Goal: Information Seeking & Learning: Learn about a topic

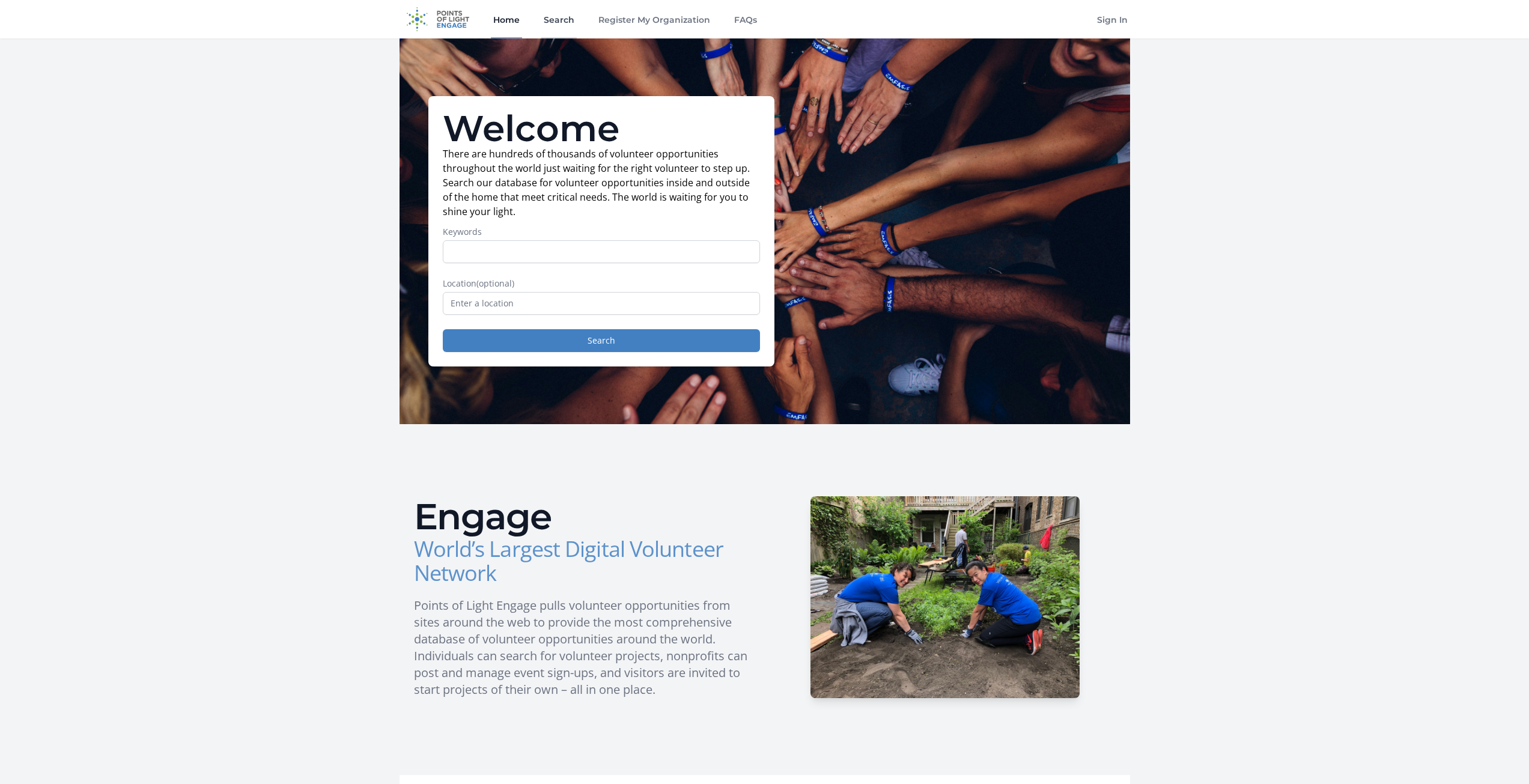
click at [566, 22] on link "Search" at bounding box center [559, 19] width 36 height 38
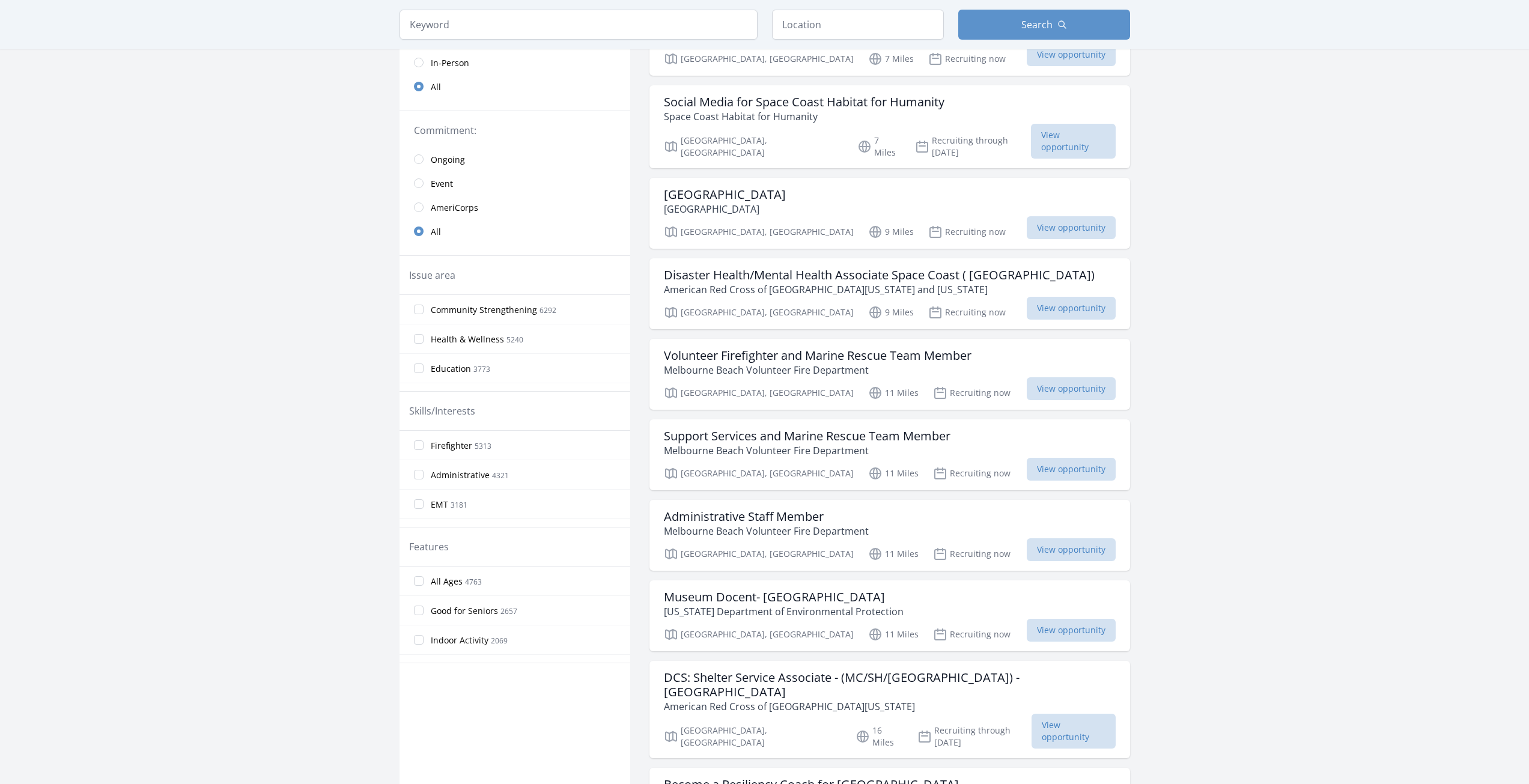
scroll to position [120, 0]
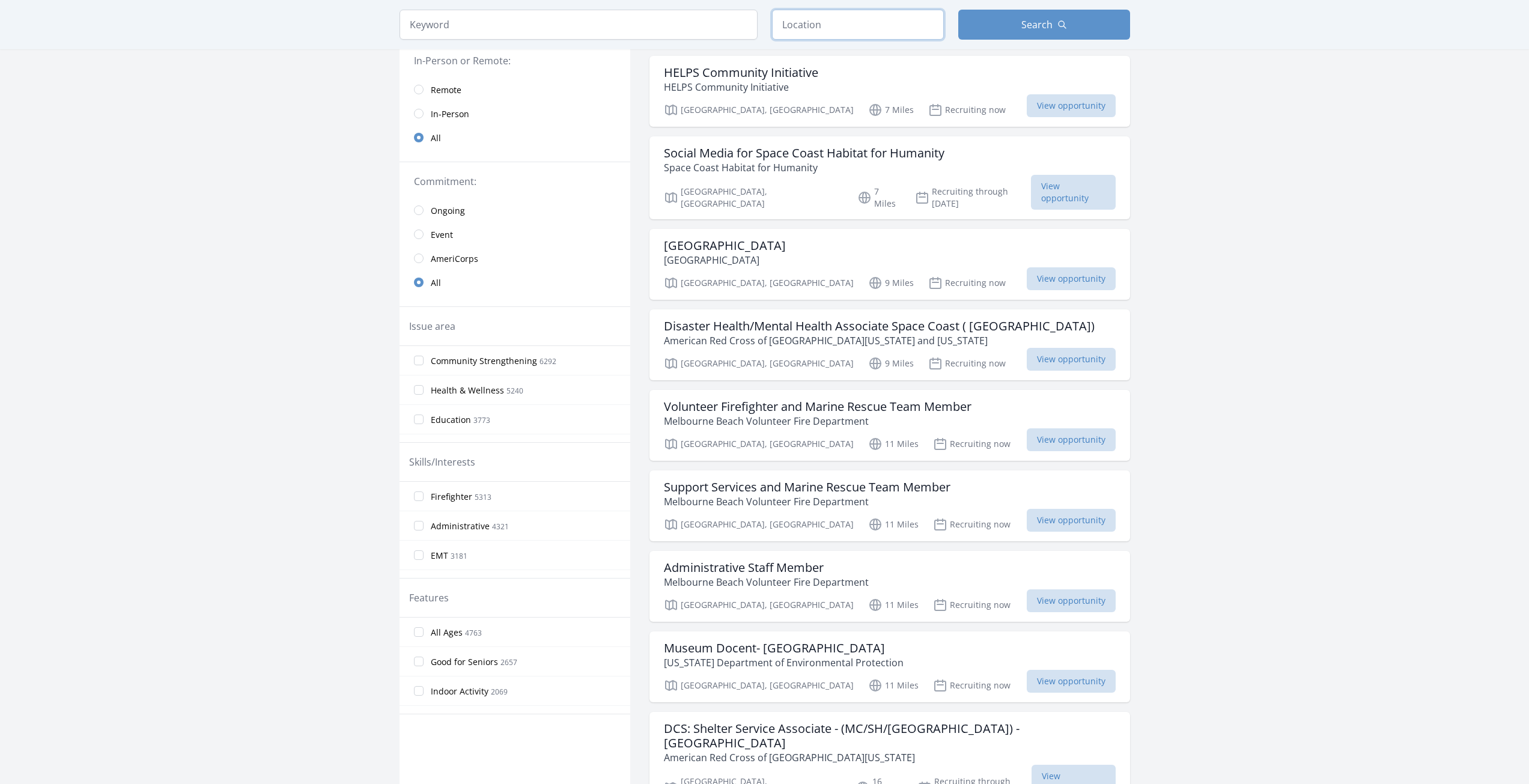
click at [814, 24] on input "text" at bounding box center [858, 24] width 172 height 30
type input "Colorado, USA"
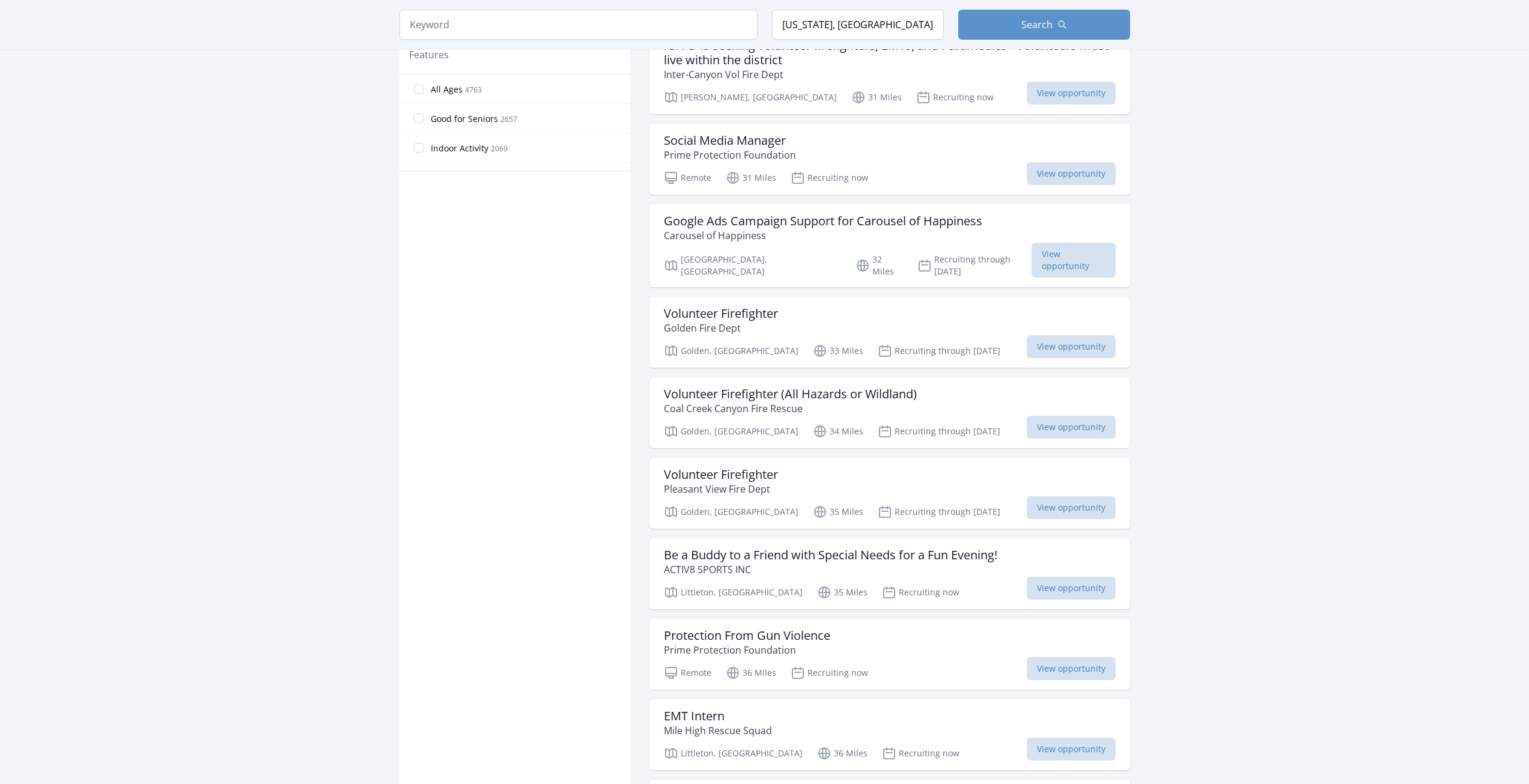
scroll to position [721, 0]
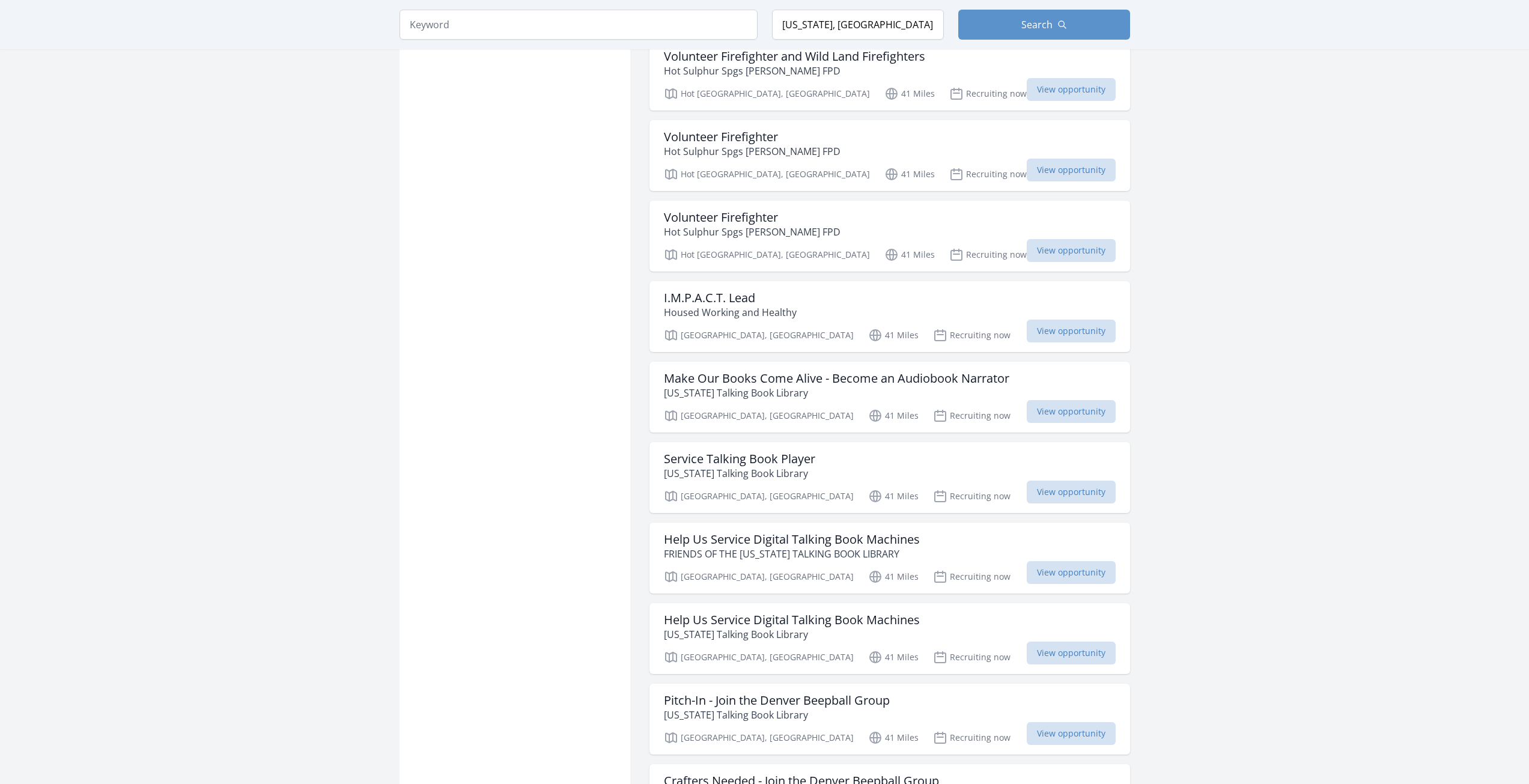
scroll to position [2582, 0]
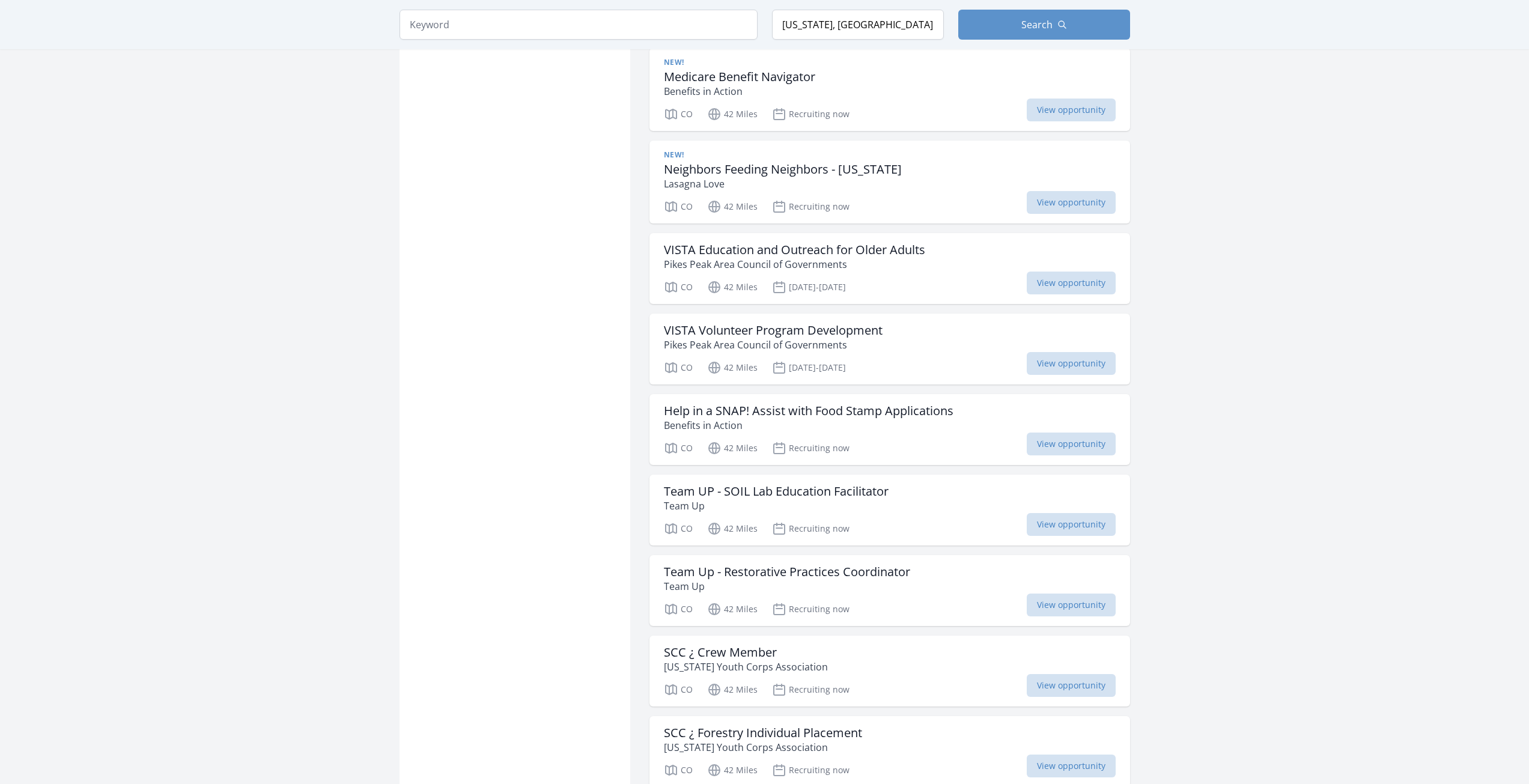
scroll to position [3724, 0]
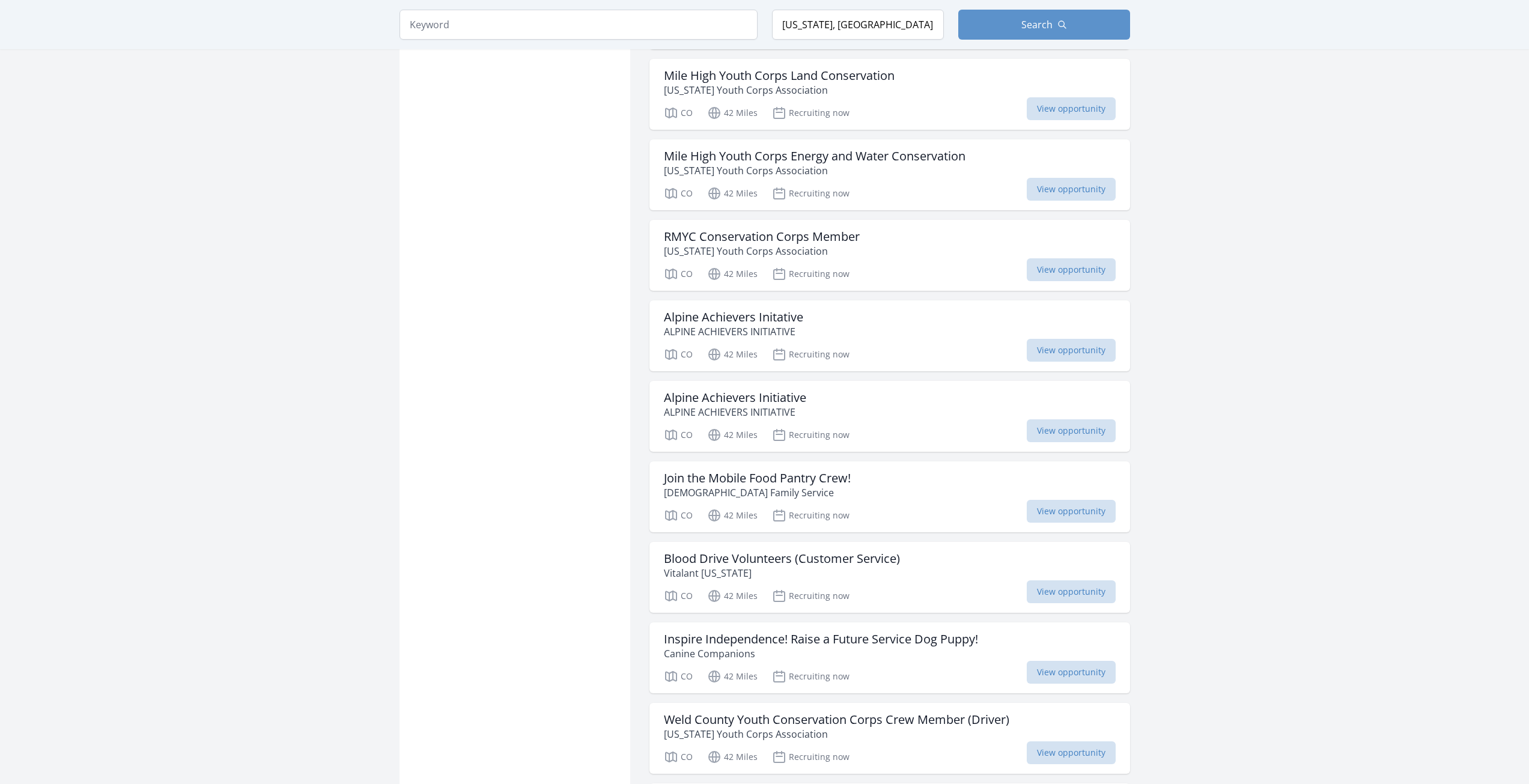
scroll to position [5826, 0]
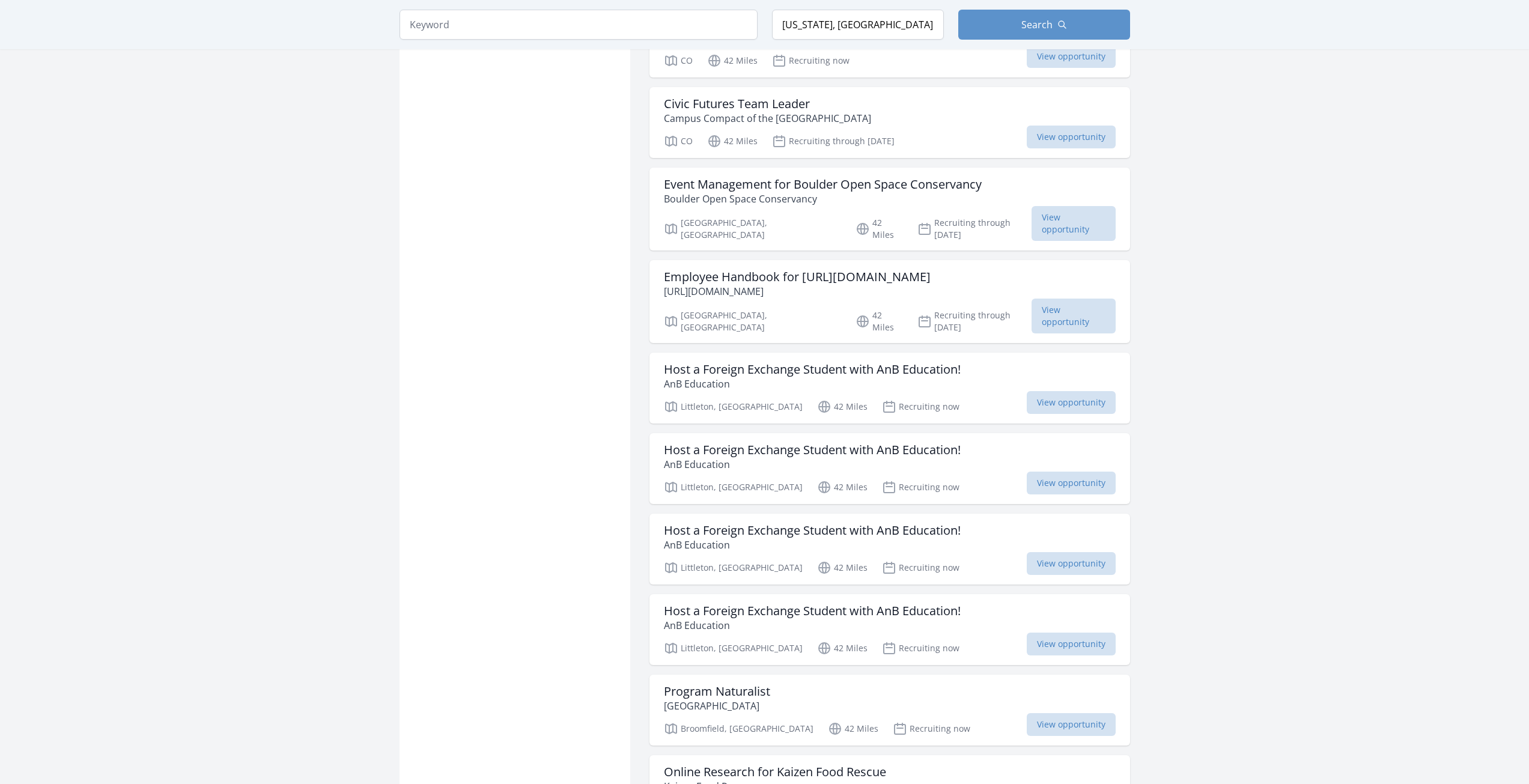
scroll to position [7267, 0]
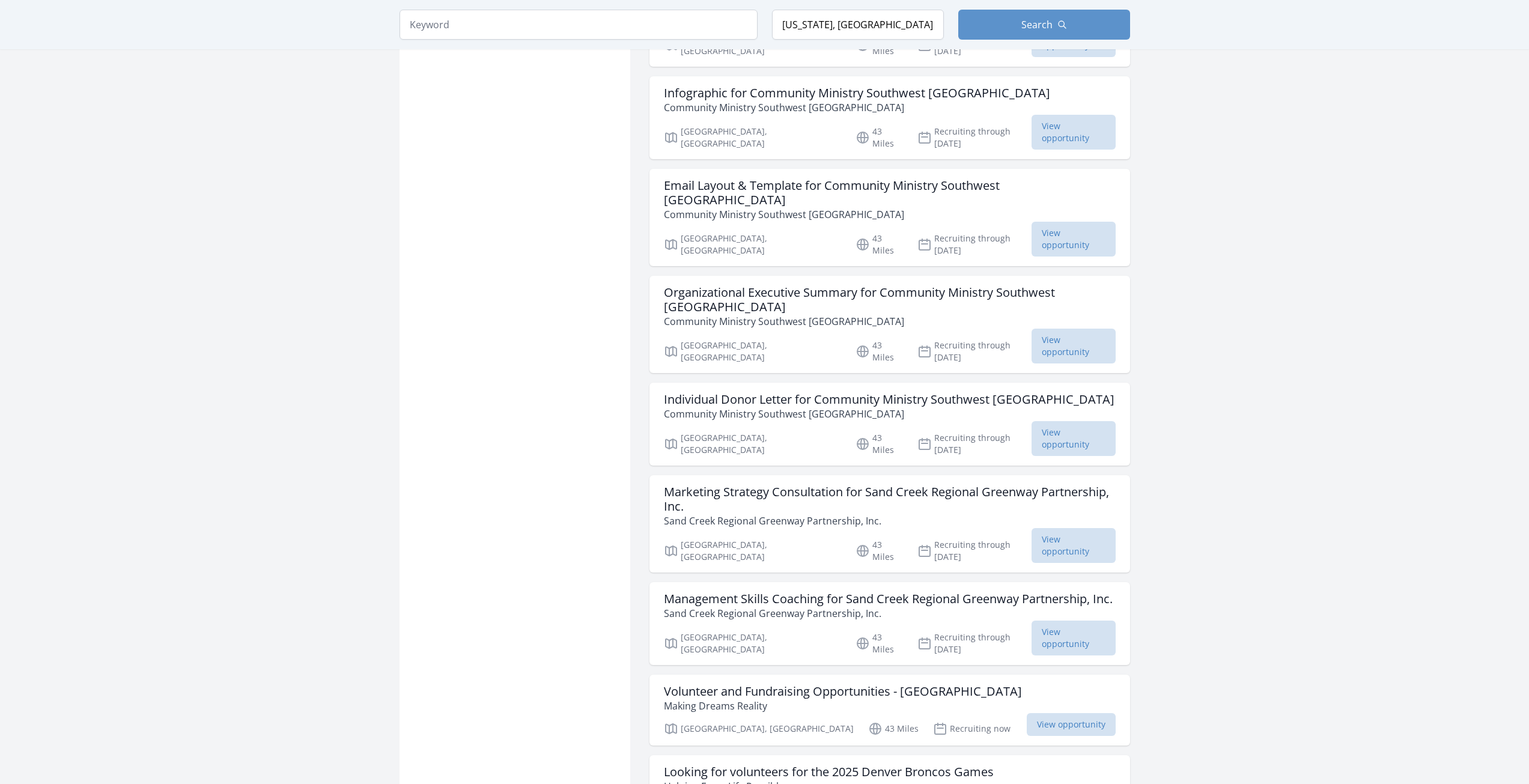
scroll to position [7503, 0]
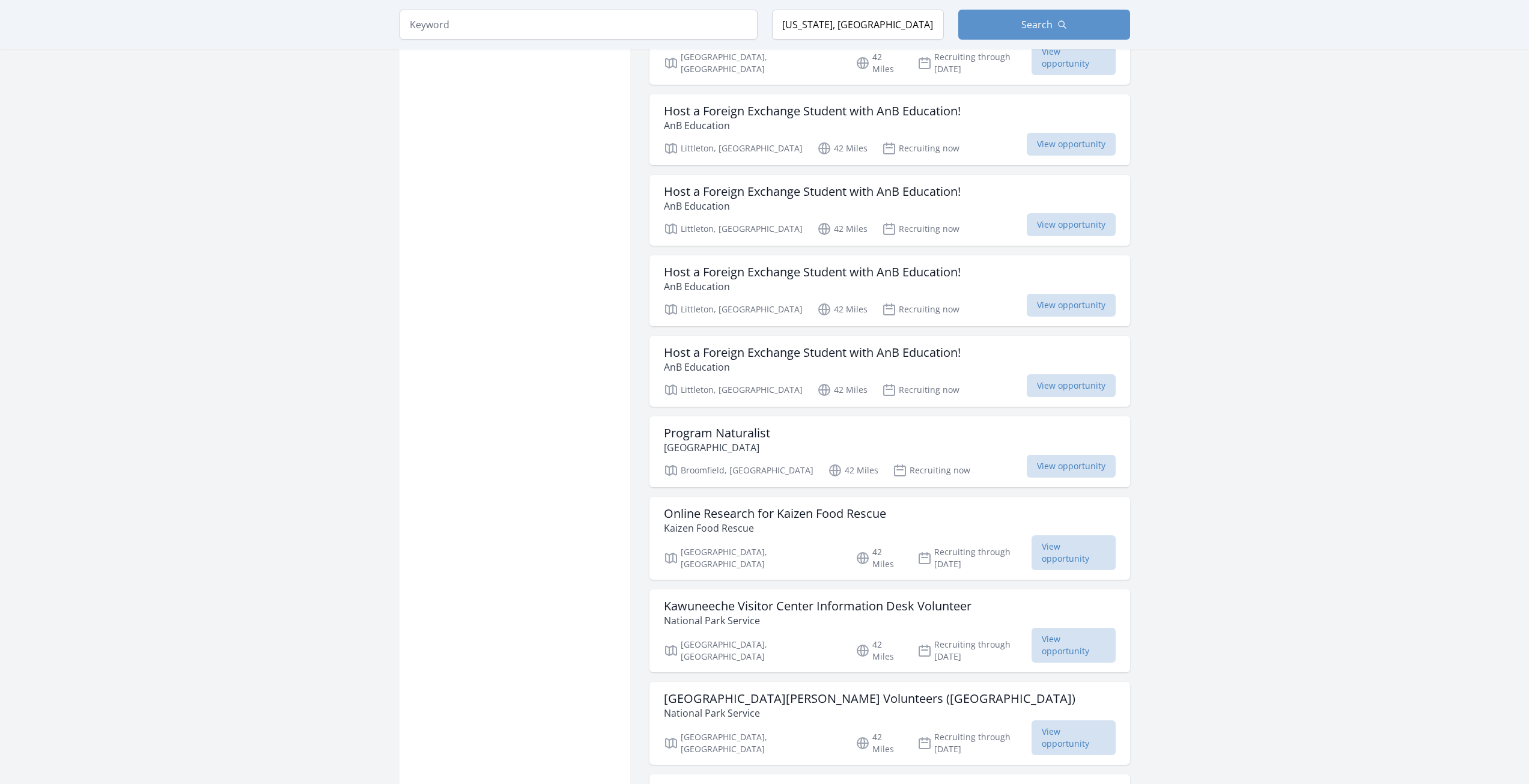
drag, startPoint x: 1306, startPoint y: 351, endPoint x: 1349, endPoint y: 406, distance: 69.8
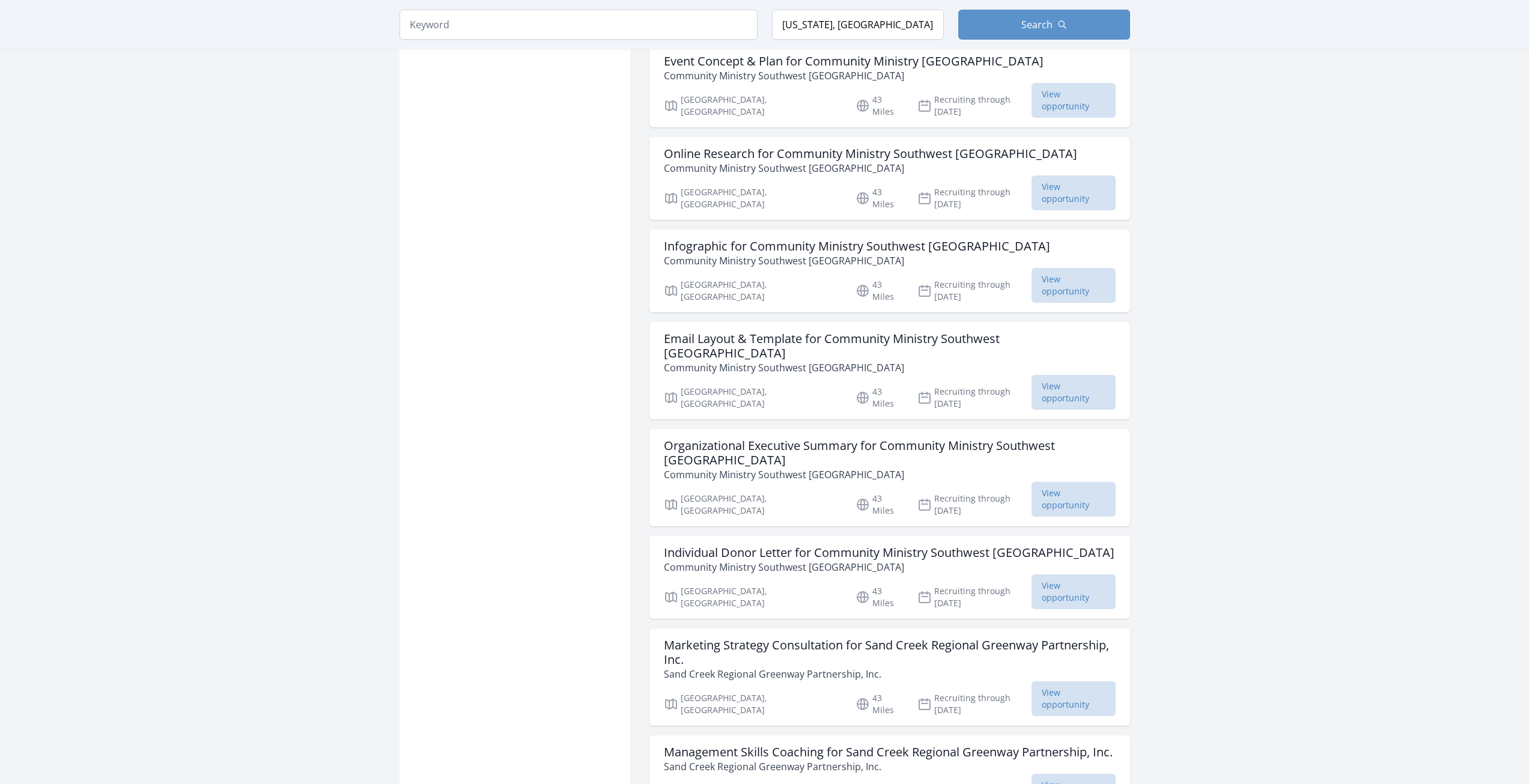
scroll to position [8945, 0]
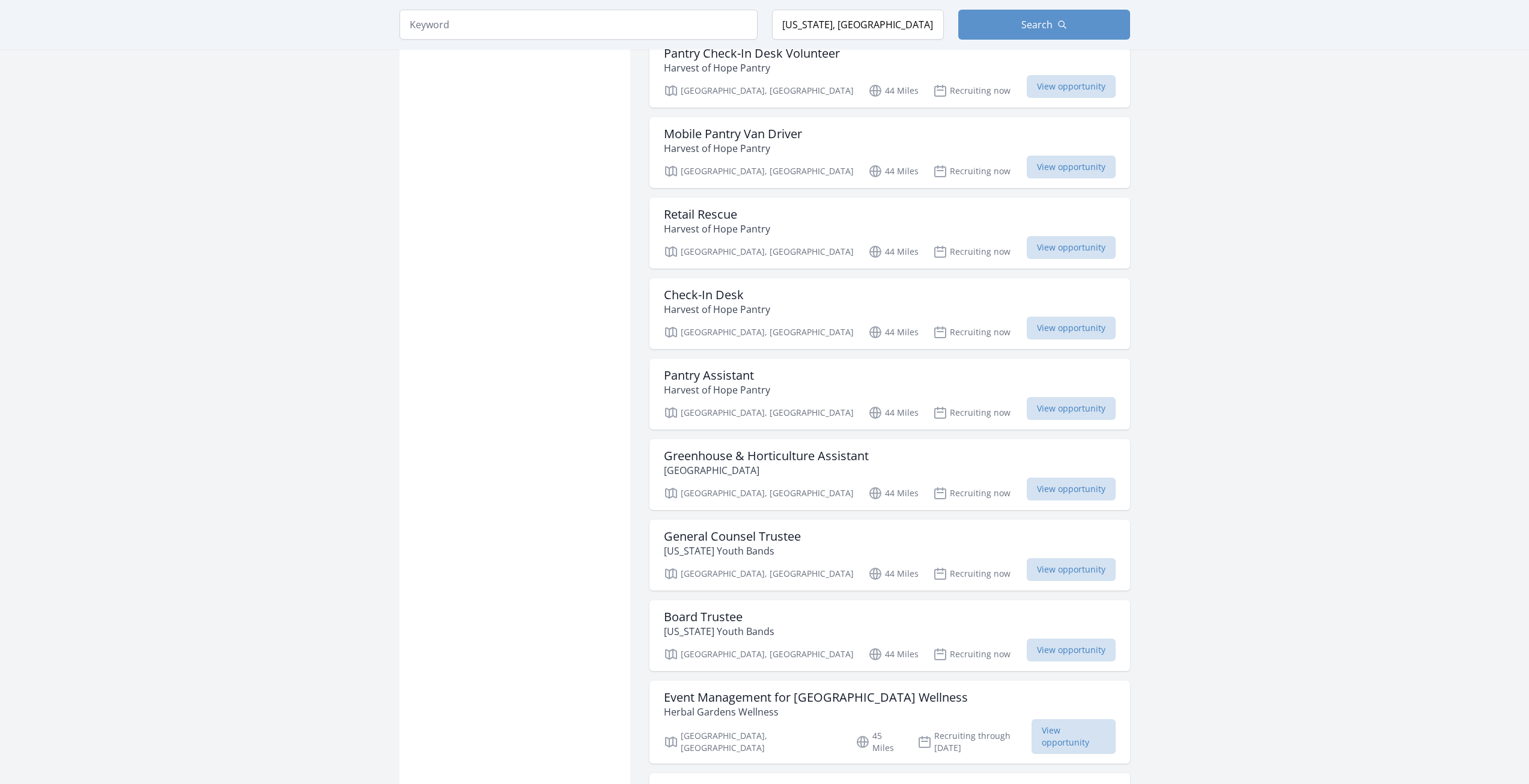
scroll to position [10867, 0]
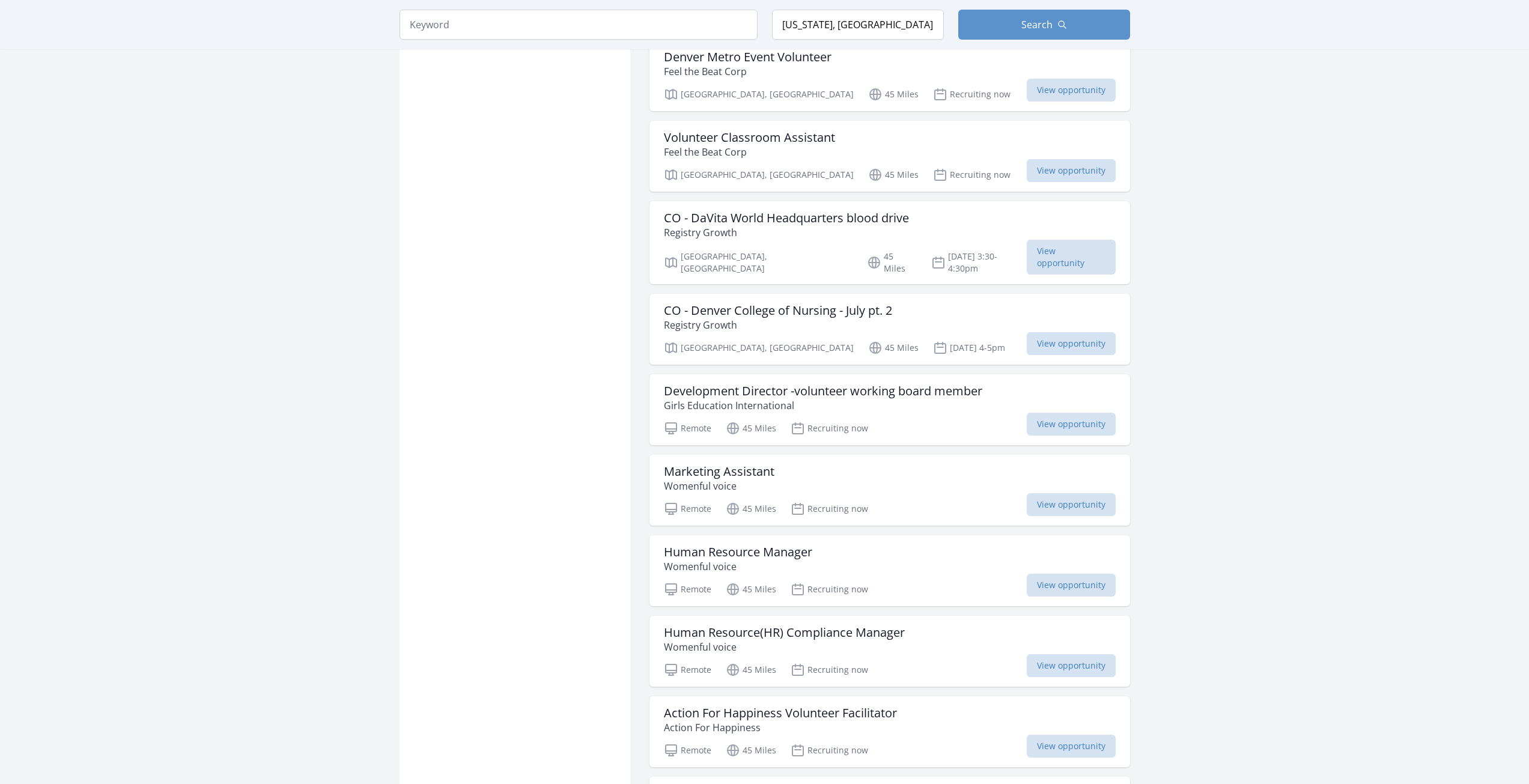
scroll to position [12308, 0]
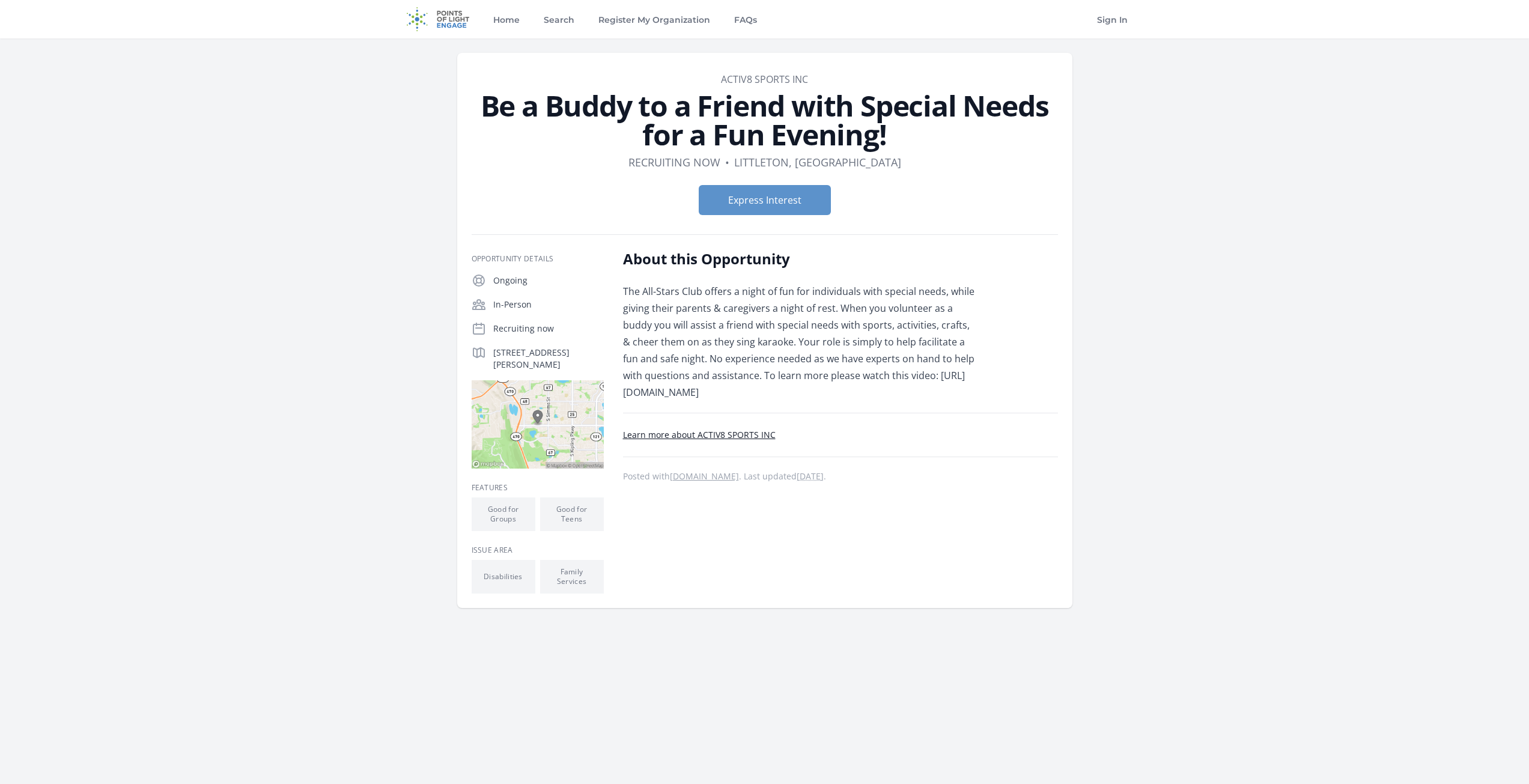
click at [692, 433] on link "Learn more about ACTIV8 SPORTS INC" at bounding box center [700, 434] width 153 height 11
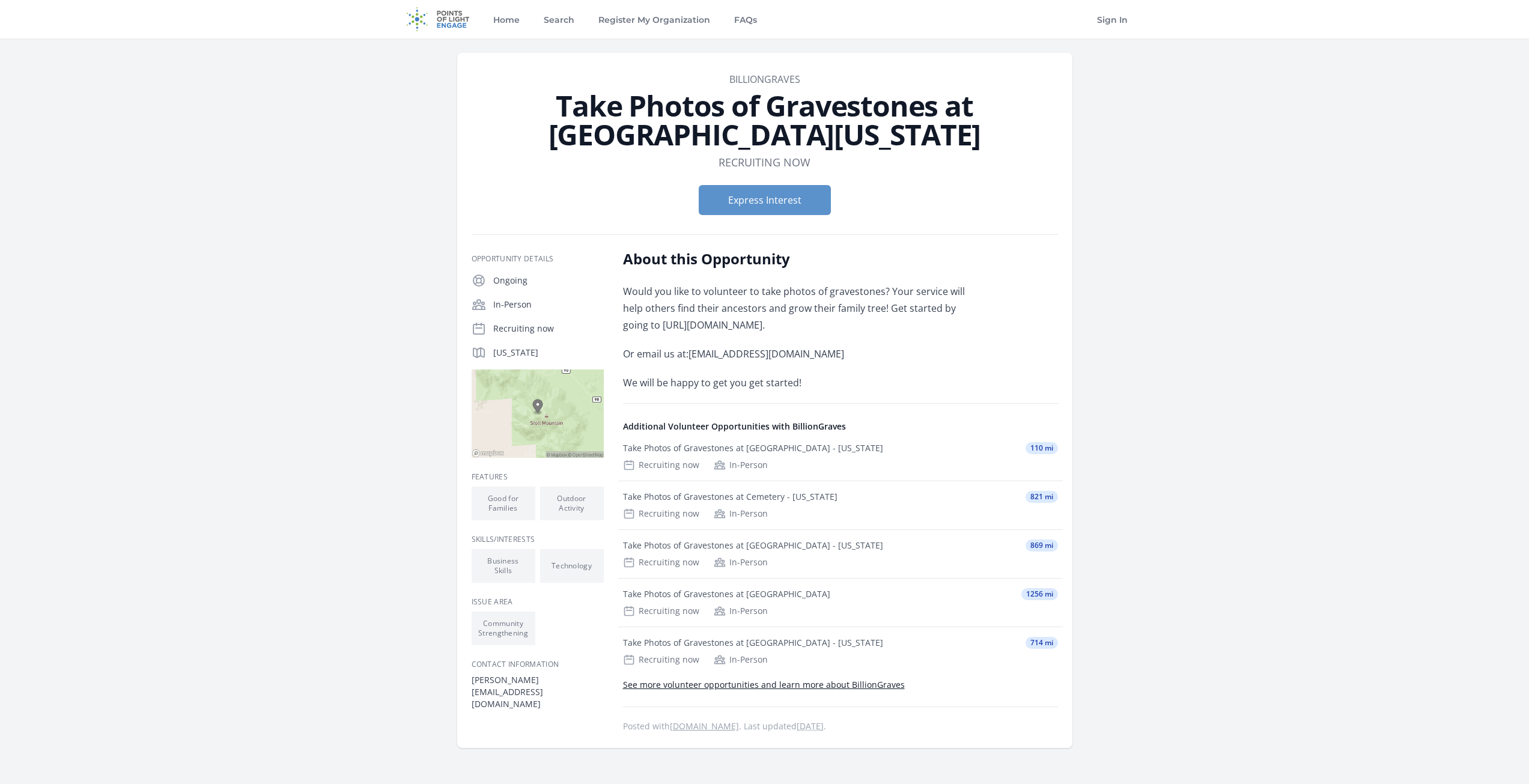
drag, startPoint x: 792, startPoint y: 326, endPoint x: 637, endPoint y: 324, distance: 155.0
click at [637, 324] on p "Would you like to volunteer to take photos of gravestones? Your service will he…" at bounding box center [799, 308] width 352 height 50
copy p "https://BillionGraves.com/justserve"
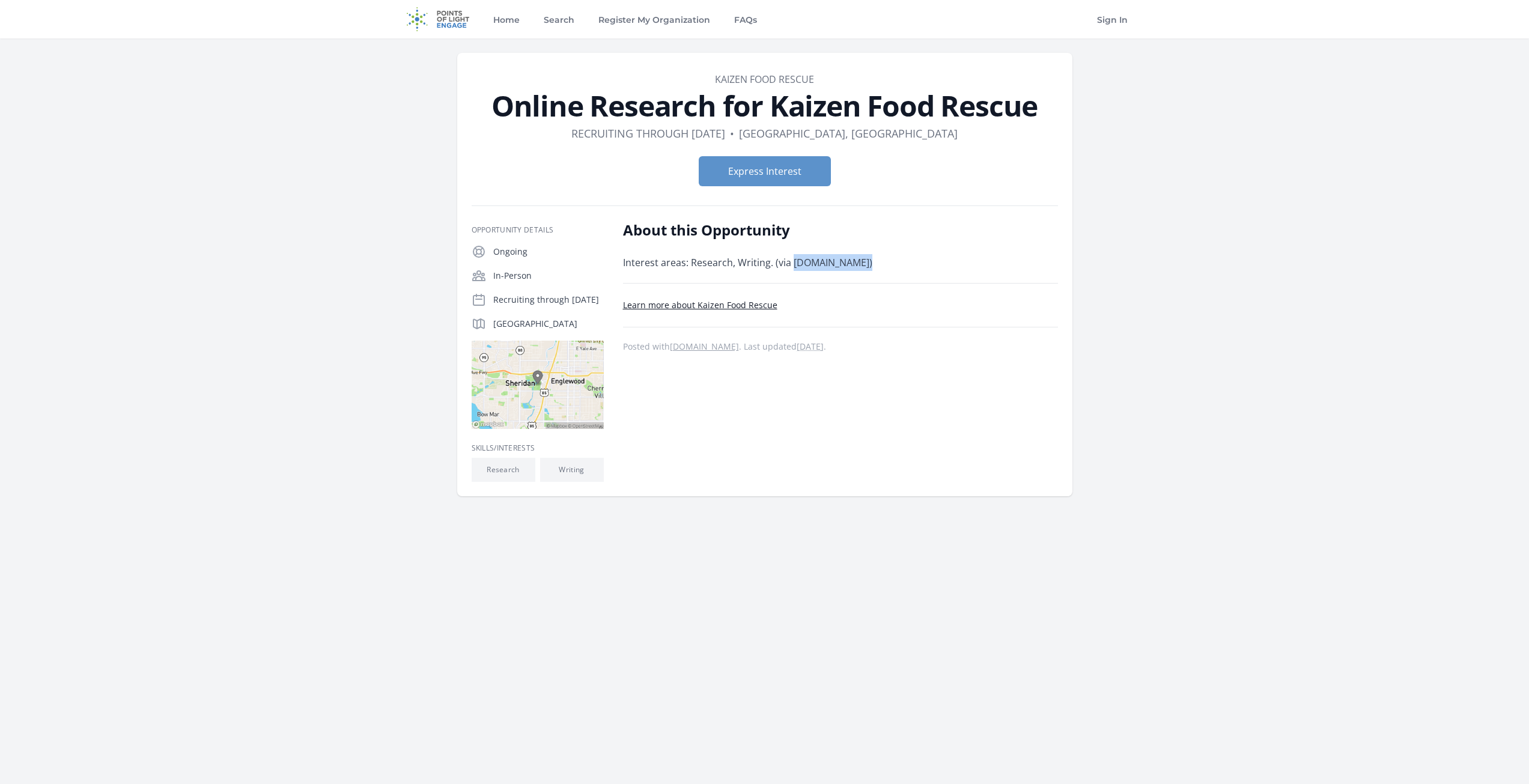
drag, startPoint x: 851, startPoint y: 265, endPoint x: 793, endPoint y: 270, distance: 58.2
click at [793, 270] on p "Interest areas: Research, Writing. (via [DOMAIN_NAME])" at bounding box center [799, 262] width 352 height 17
copy p "[DOMAIN_NAME]"
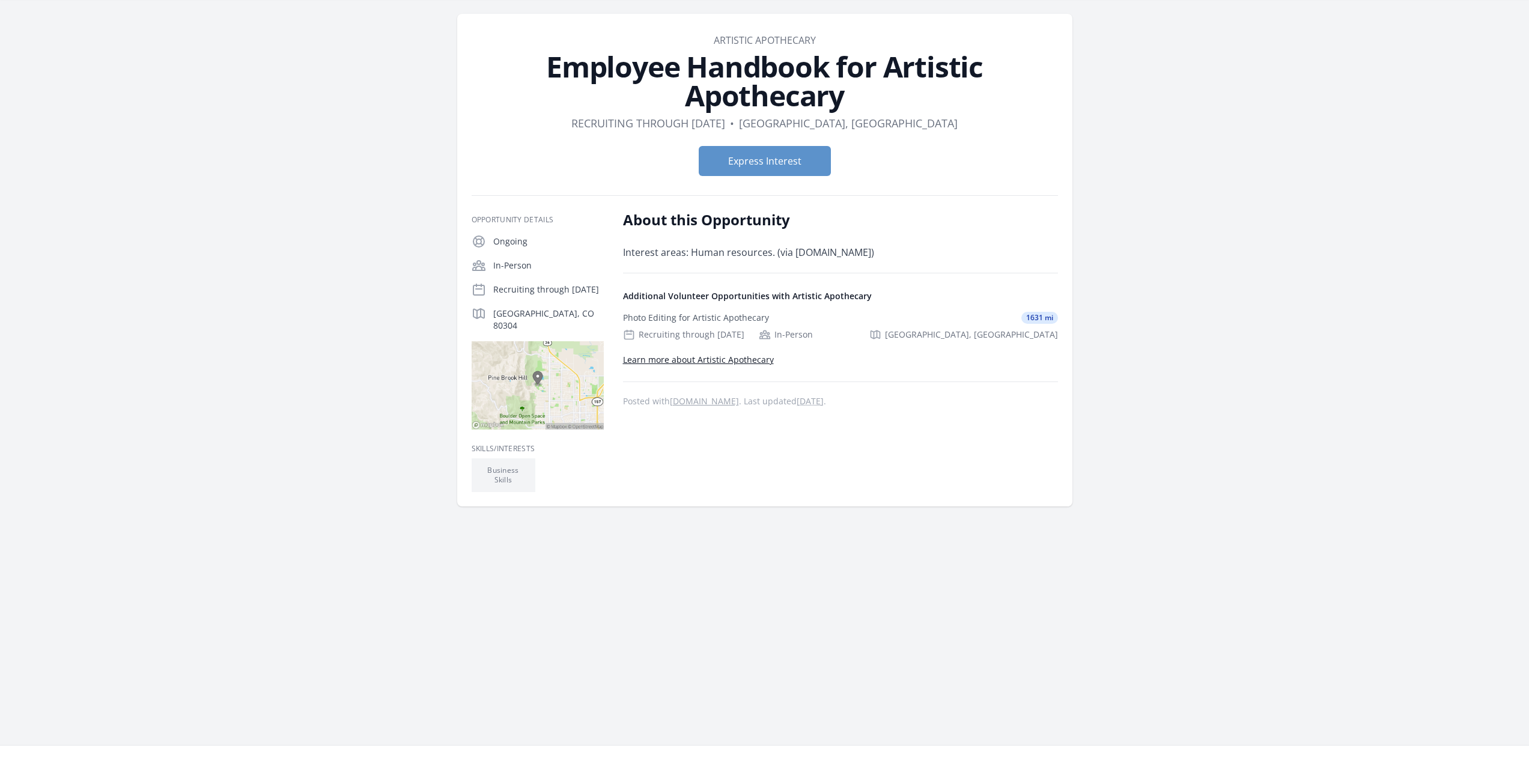
scroll to position [60, 0]
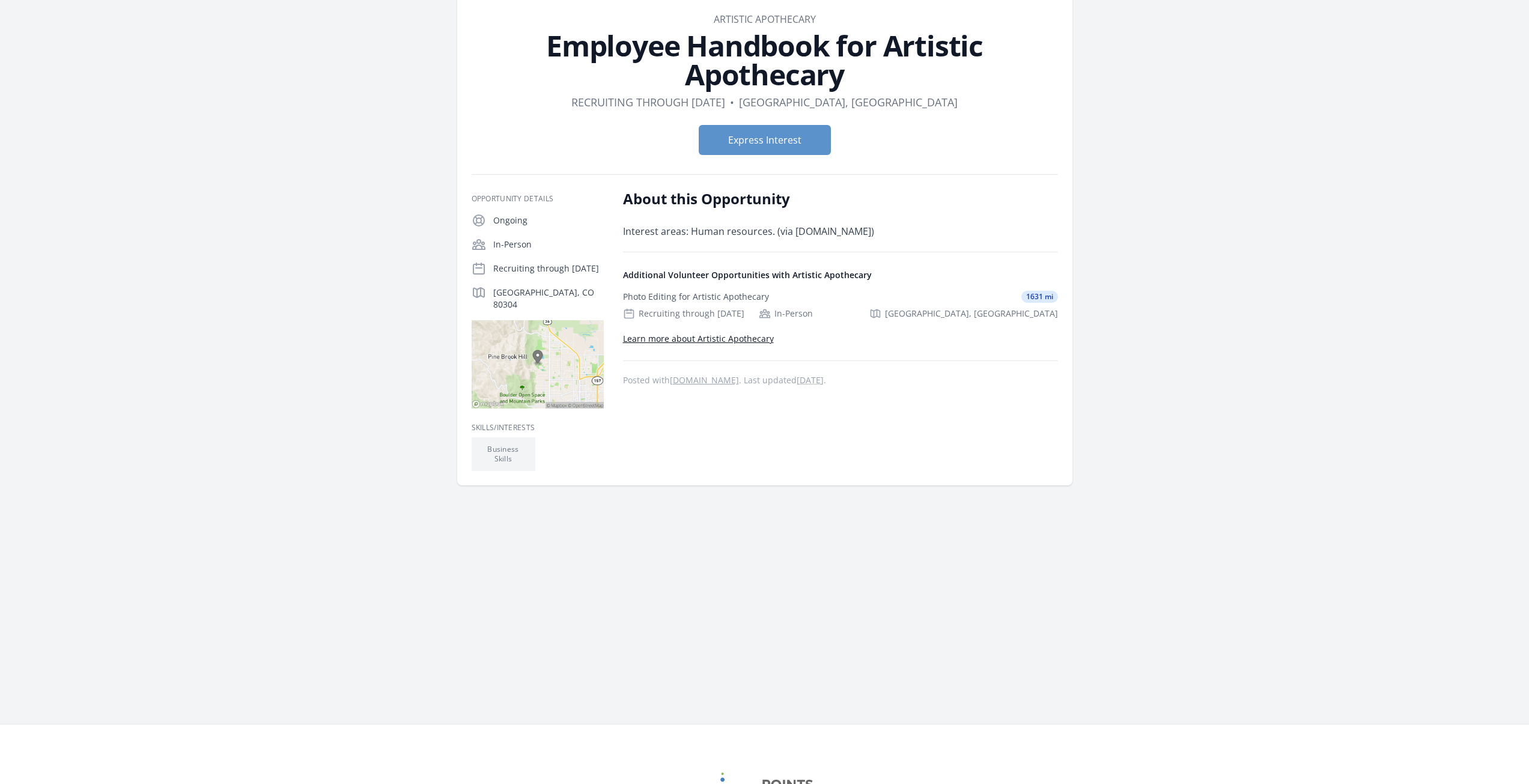
click at [741, 338] on link "Learn more about Artistic Apothecary" at bounding box center [698, 338] width 151 height 11
